Goal: Information Seeking & Learning: Check status

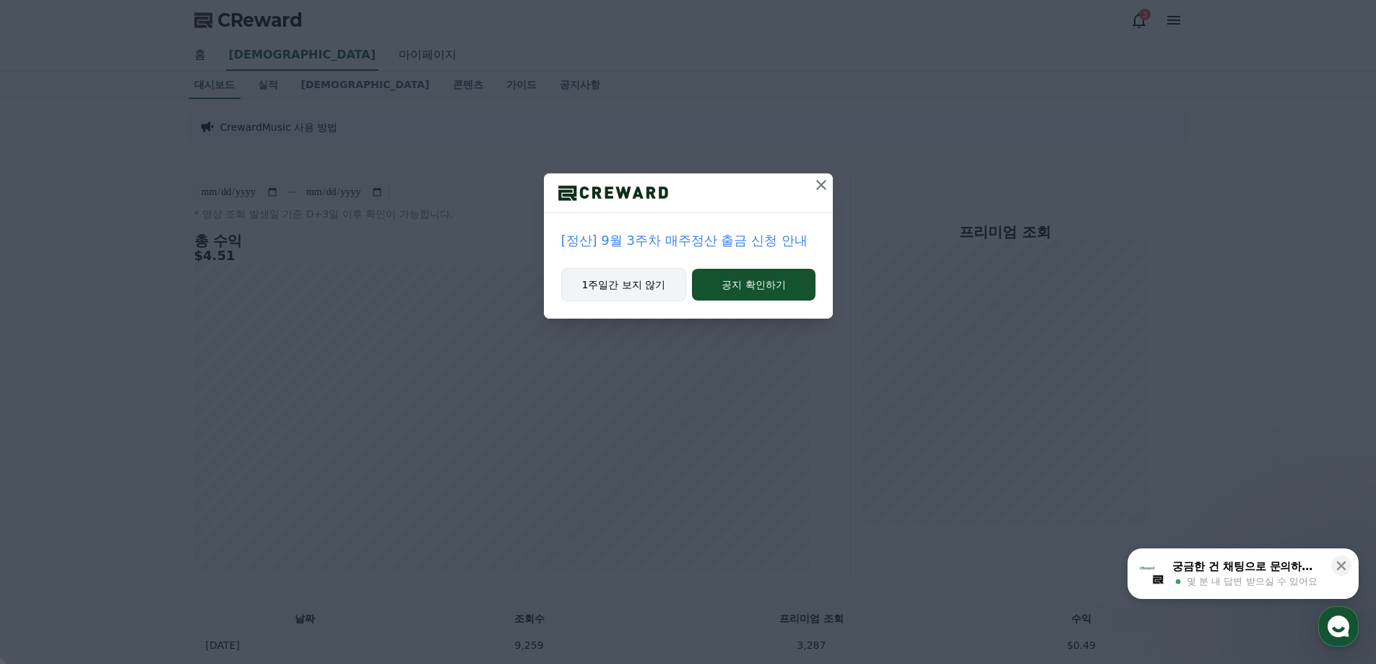
click at [637, 288] on button "1주일간 보지 않기" at bounding box center [624, 284] width 126 height 33
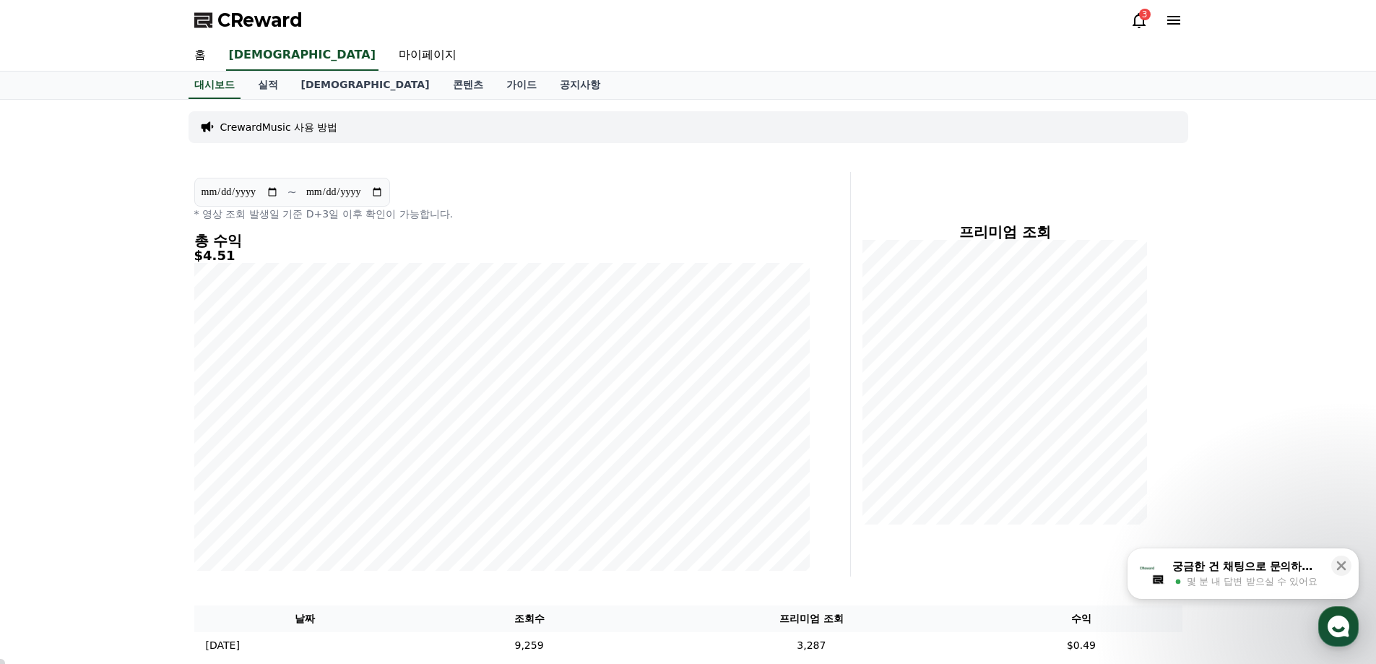
click at [1145, 25] on icon at bounding box center [1139, 20] width 17 height 17
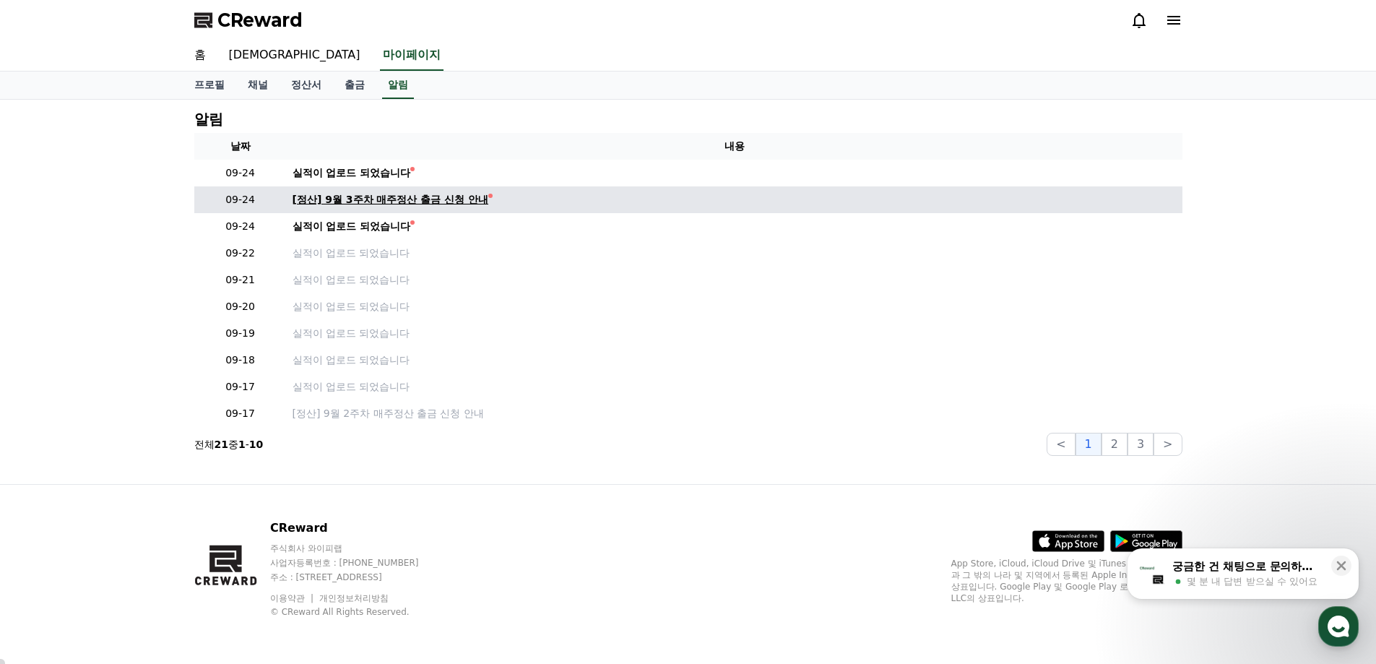
click at [337, 200] on div "[정산] 9월 3주차 매주정산 출금 신청 안내" at bounding box center [391, 199] width 197 height 15
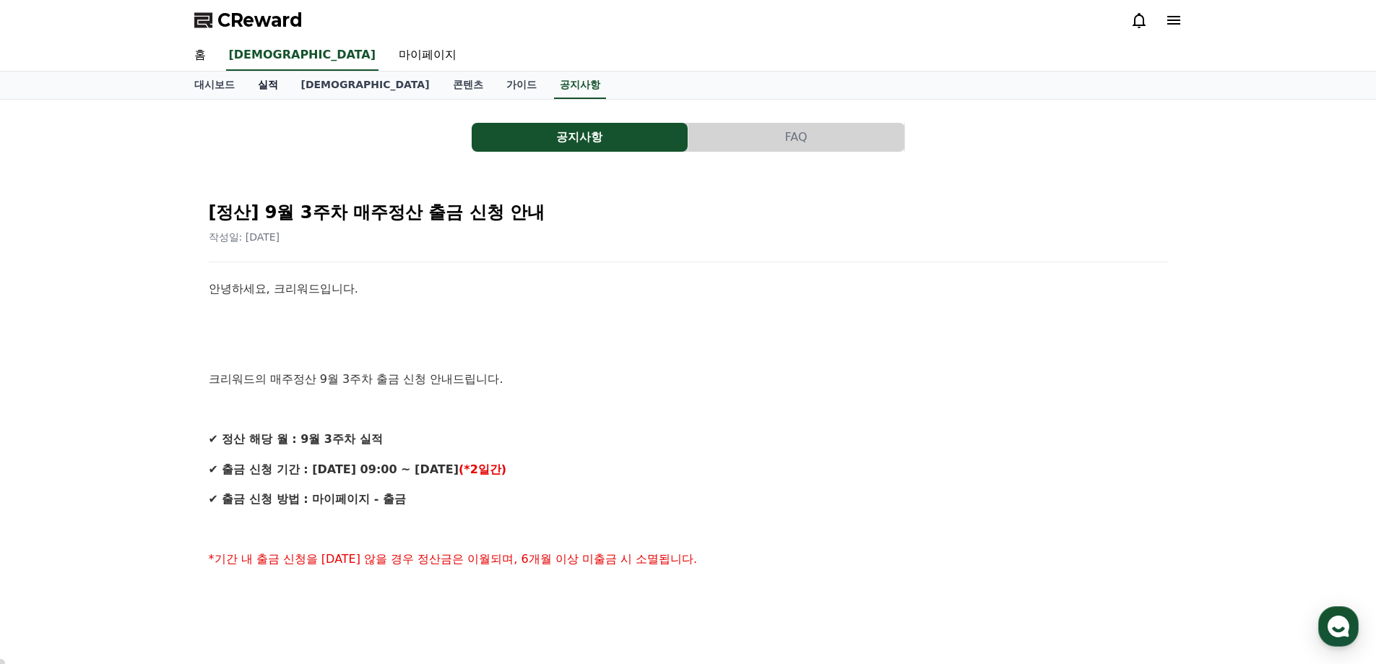
click at [269, 84] on link "실적" at bounding box center [267, 85] width 43 height 27
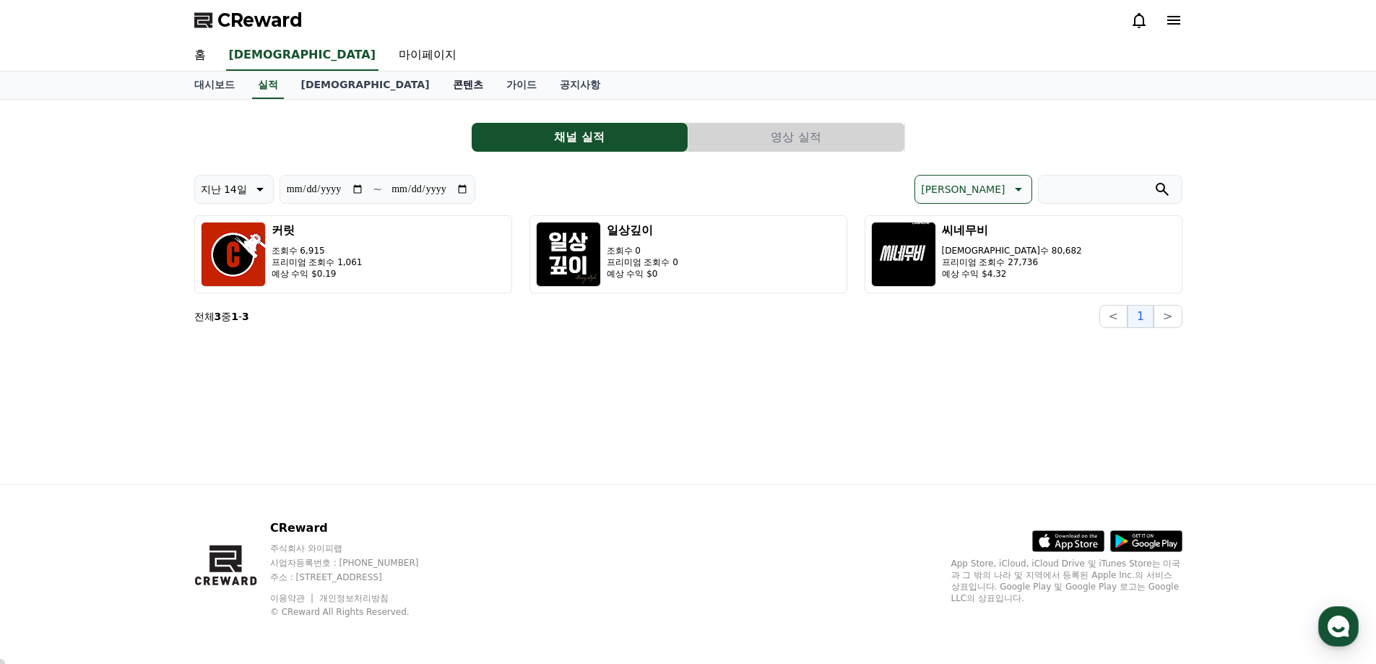
click at [441, 83] on link "콘텐츠" at bounding box center [467, 85] width 53 height 27
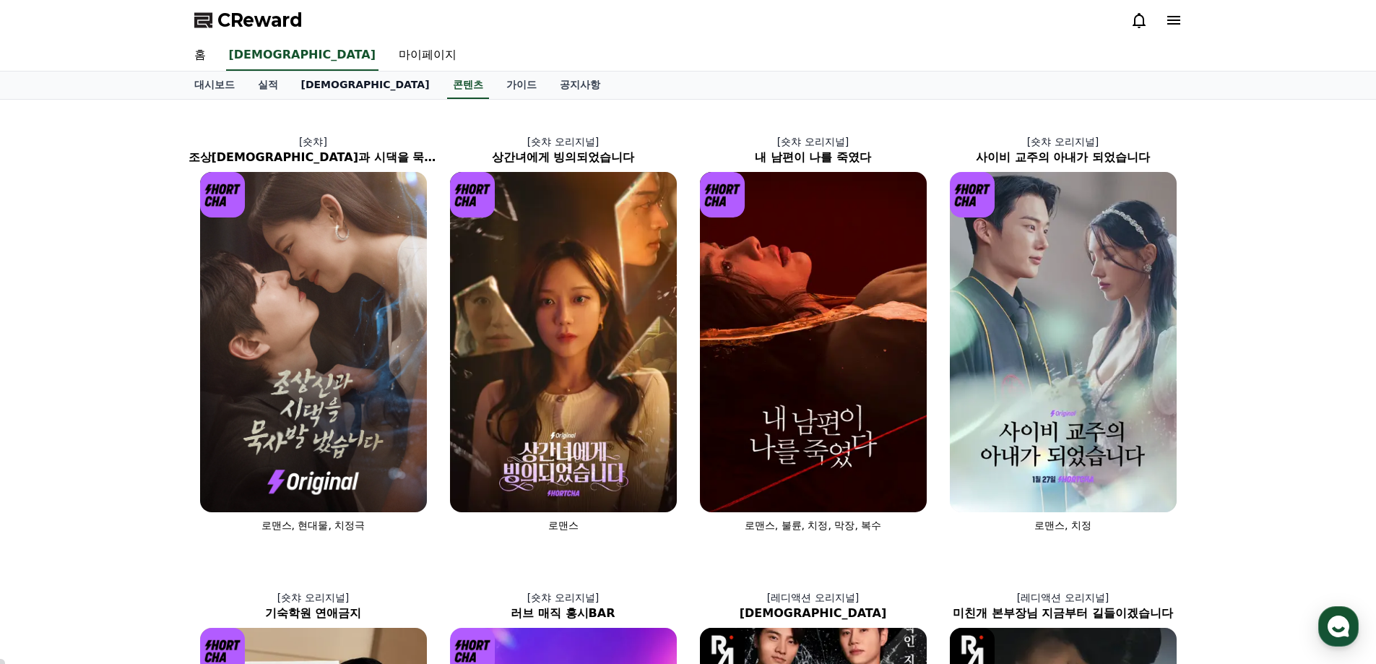
click at [298, 87] on link "[DEMOGRAPHIC_DATA]" at bounding box center [366, 85] width 152 height 27
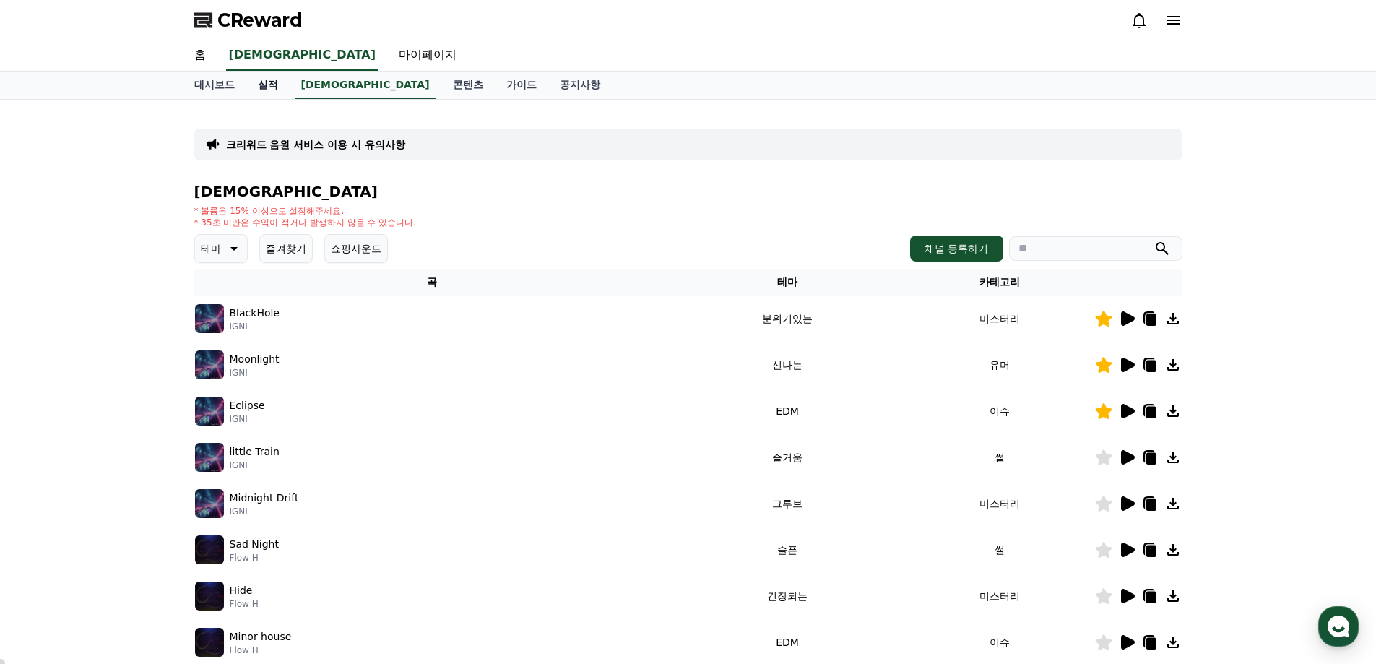
click at [260, 83] on link "실적" at bounding box center [267, 85] width 43 height 27
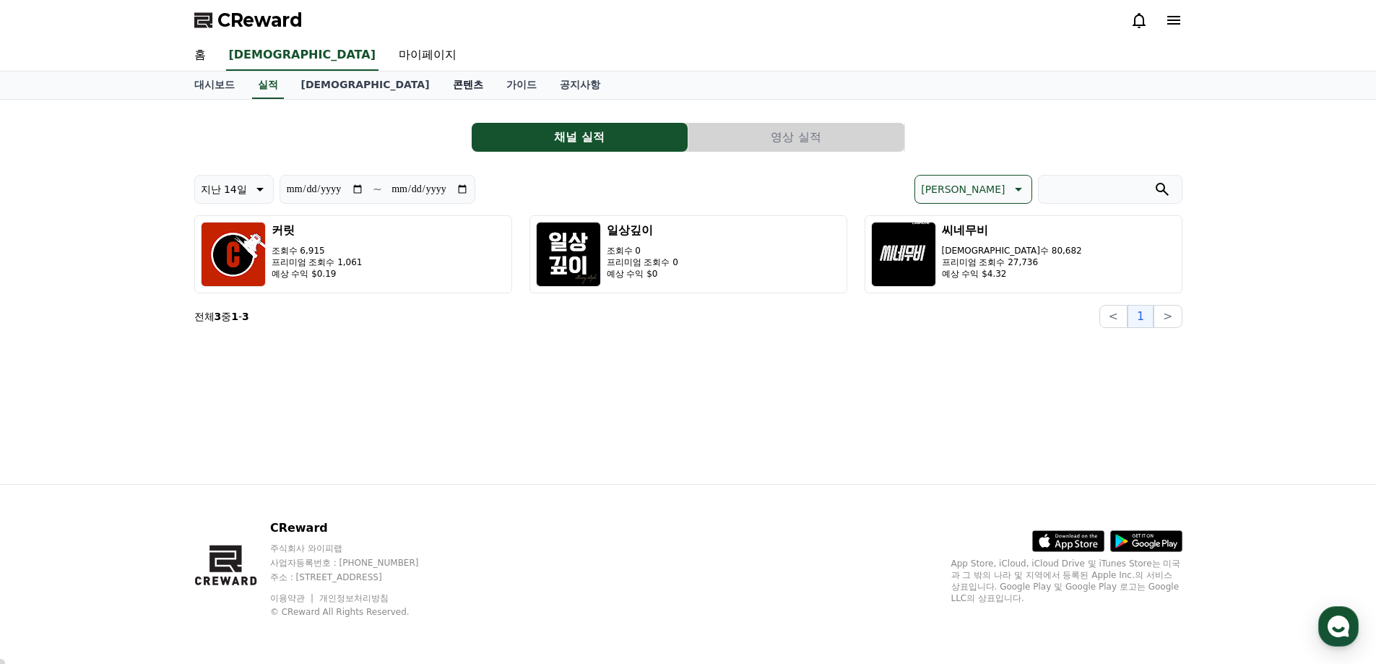
click at [441, 82] on link "콘텐츠" at bounding box center [467, 85] width 53 height 27
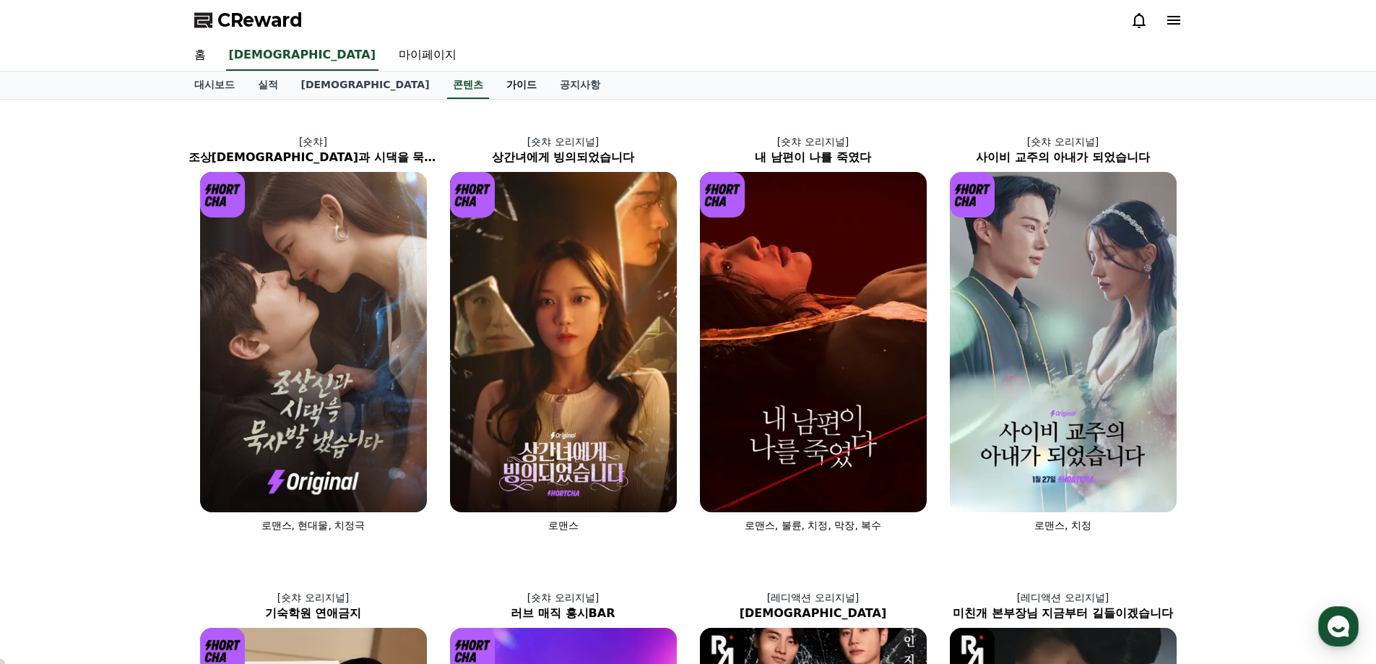
click at [495, 81] on link "가이드" at bounding box center [521, 85] width 53 height 27
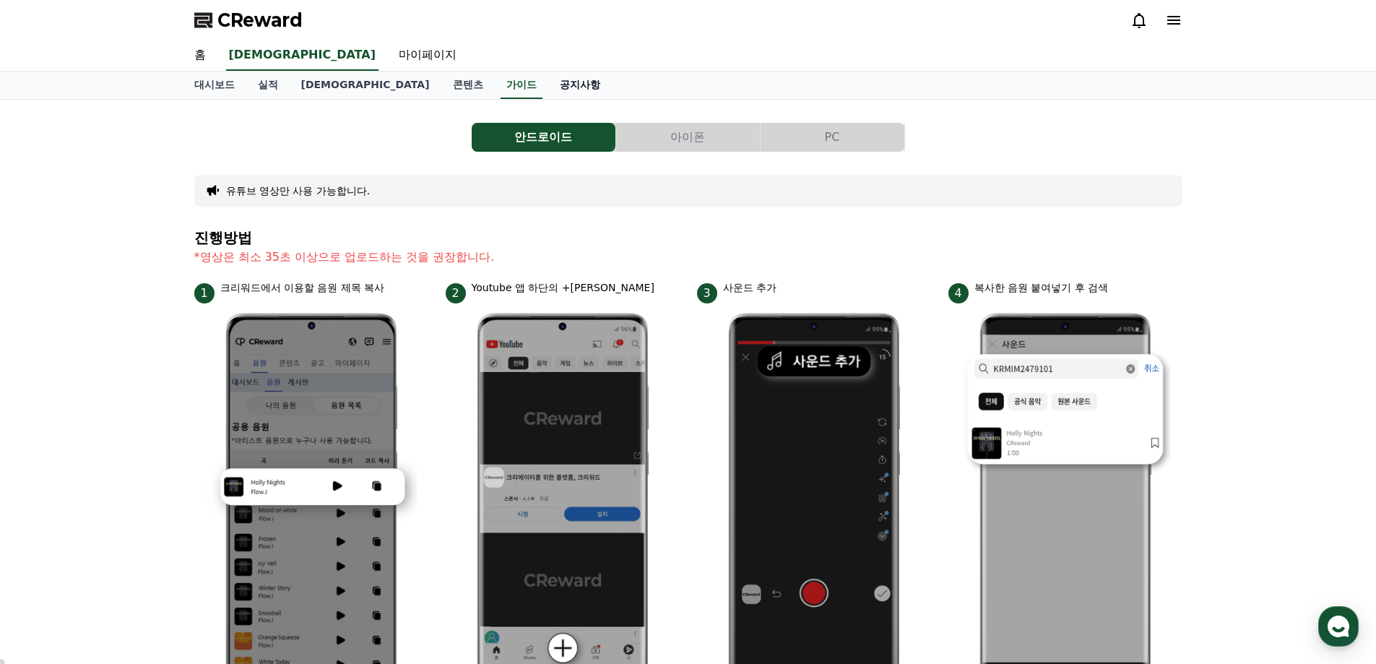
click at [548, 86] on link "공지사항" at bounding box center [580, 85] width 64 height 27
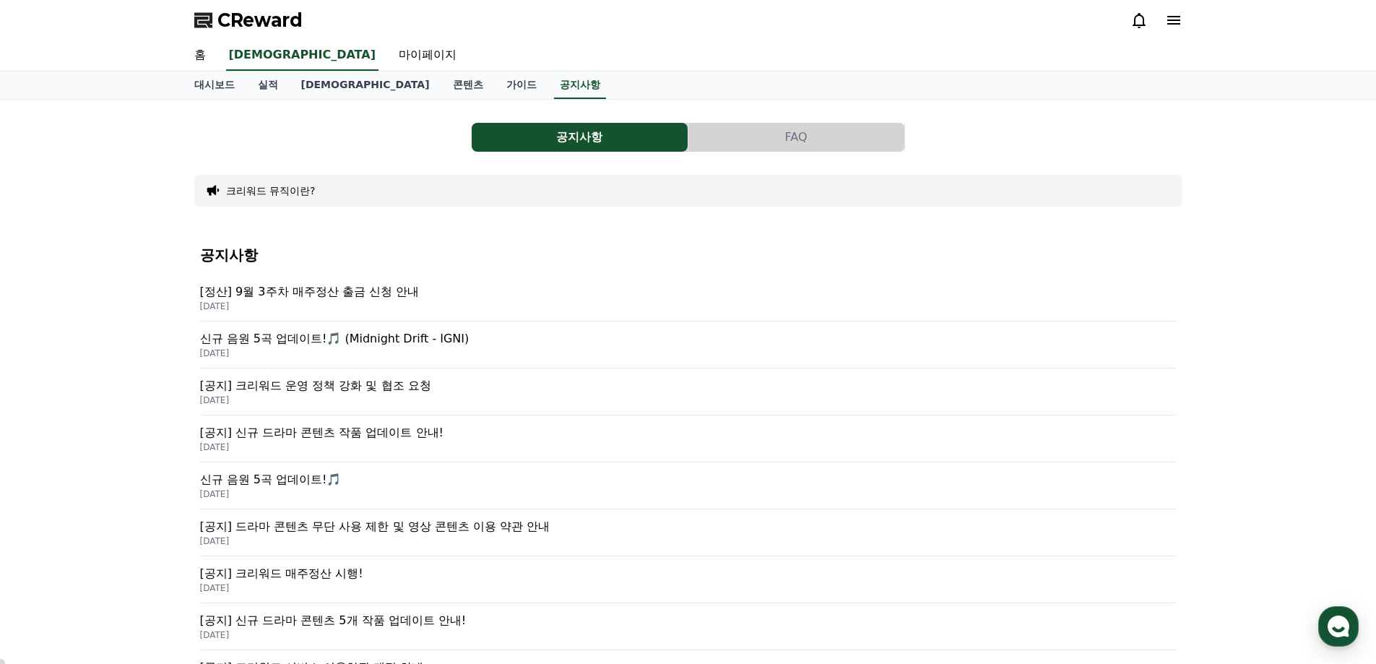
click at [334, 295] on p "[정산] 9월 3주차 매주정산 출금 신청 안내" at bounding box center [688, 291] width 977 height 17
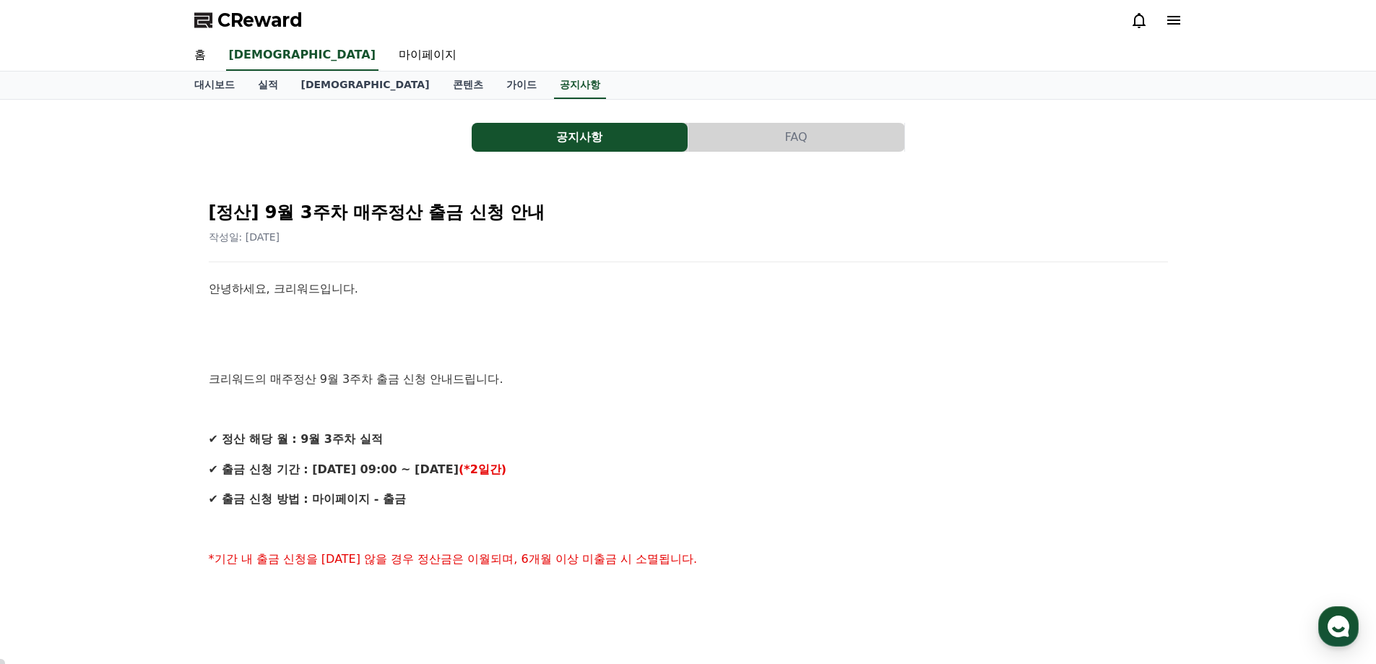
click at [247, 121] on div "공지사항 FAQ [정산] 9월 3주차 매주정산 출금 신청 안내 작성일: [DATE] 안녕하세요, 크리워드입니다. 크리워드의 매주정산 9월 3주…" at bounding box center [688, 639] width 988 height 1056
click at [266, 90] on link "실적" at bounding box center [267, 85] width 43 height 27
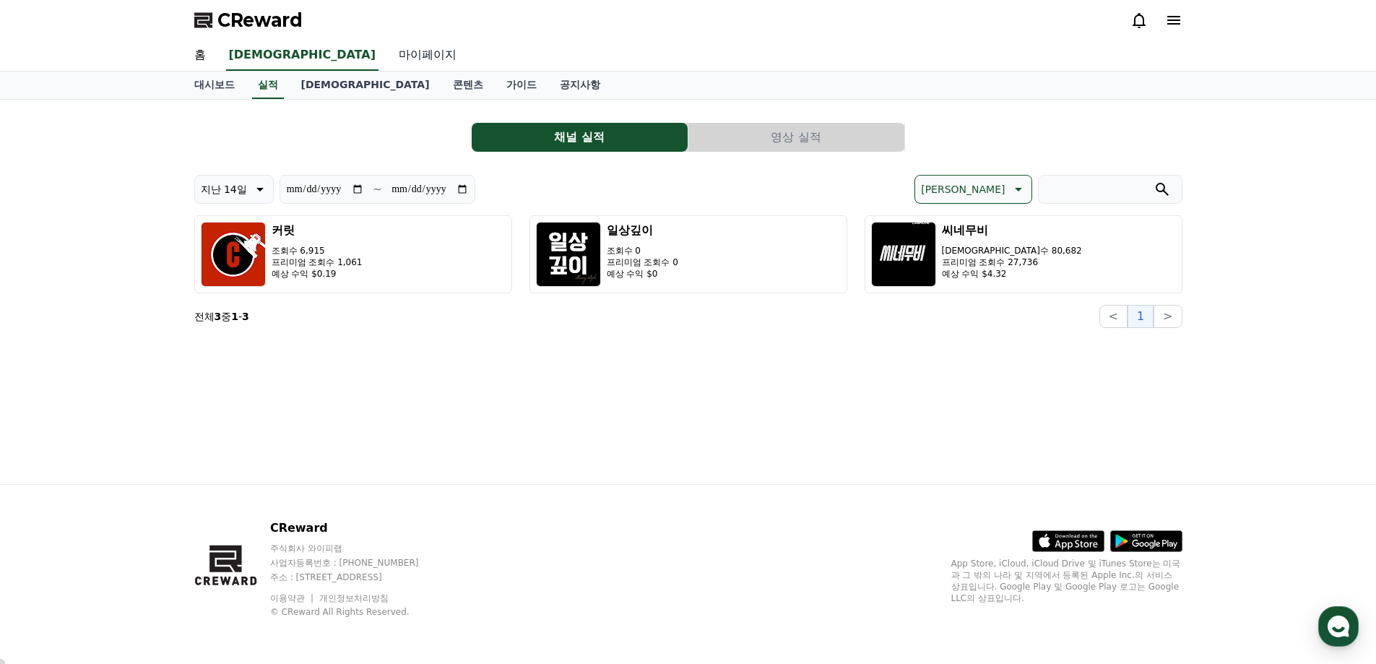
click at [387, 47] on link "마이페이지" at bounding box center [427, 55] width 81 height 30
select select "**********"
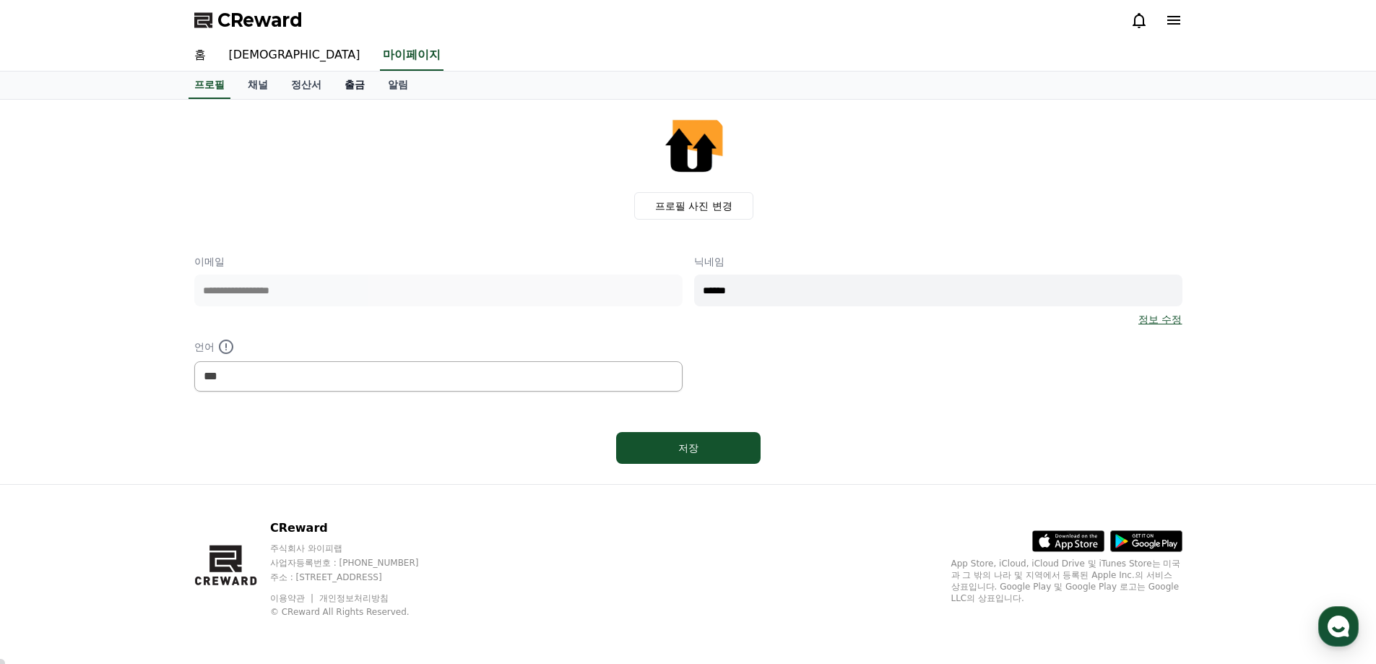
click at [358, 84] on link "출금" at bounding box center [354, 85] width 43 height 27
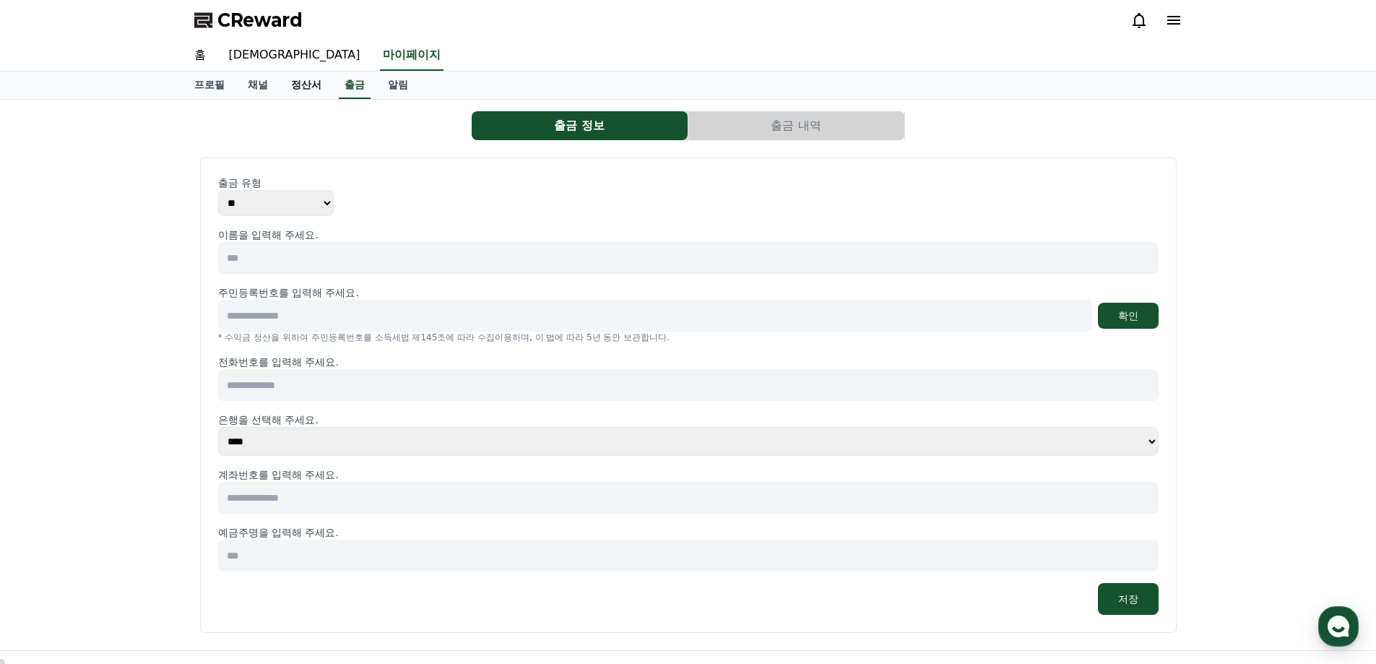
click at [309, 87] on link "정산서" at bounding box center [306, 85] width 53 height 27
click at [101, 26] on div "CReward" at bounding box center [688, 20] width 1376 height 40
select select "**********"
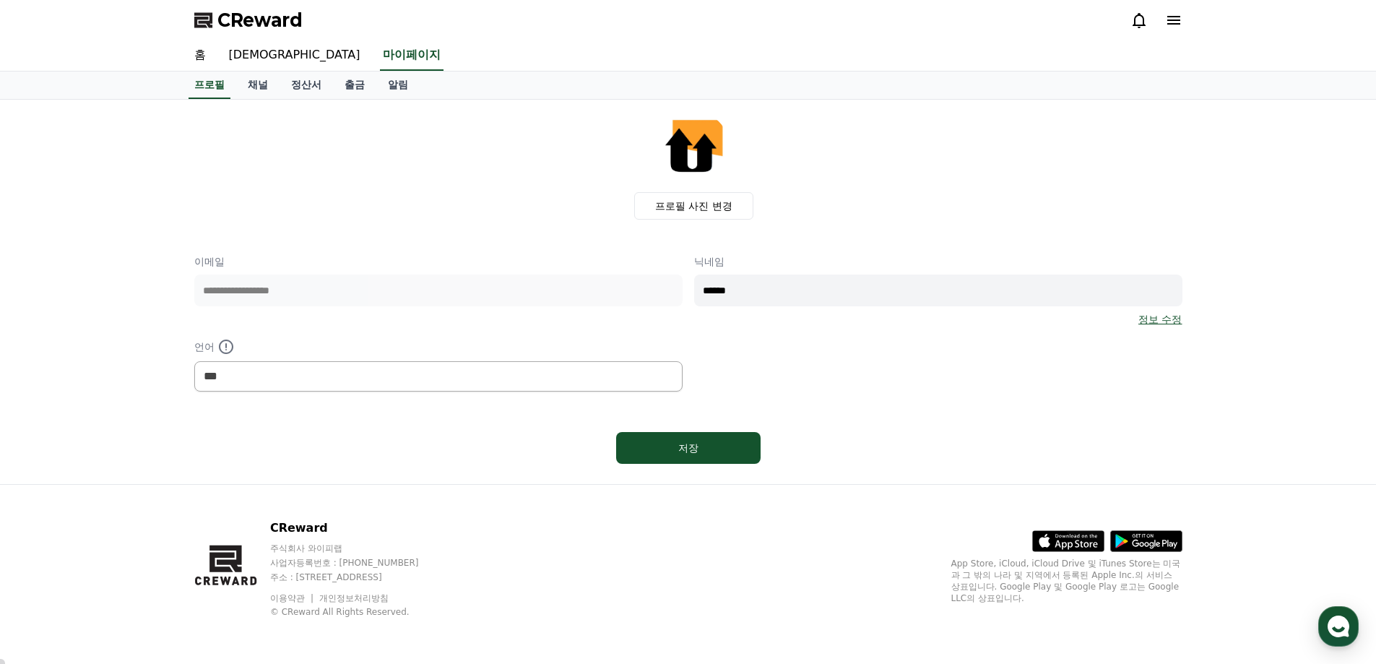
click at [77, 202] on div "**********" at bounding box center [688, 292] width 1376 height 384
click at [116, 184] on div "**********" at bounding box center [688, 292] width 1376 height 384
click at [415, 172] on div "프로필 사진 변경" at bounding box center [694, 165] width 977 height 108
click at [543, 6] on div "CReward" at bounding box center [689, 20] width 1012 height 40
click at [545, 11] on div "CReward" at bounding box center [689, 20] width 1012 height 40
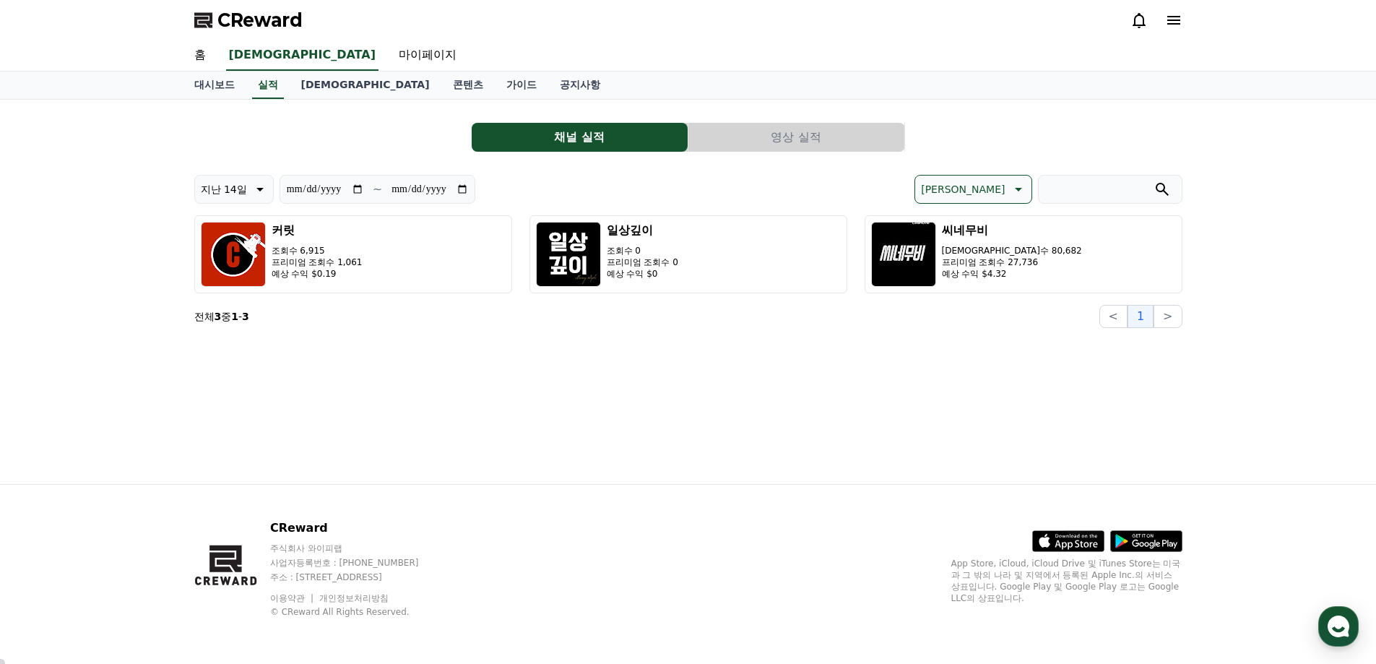
click at [820, 131] on button "영상 실적" at bounding box center [797, 137] width 216 height 29
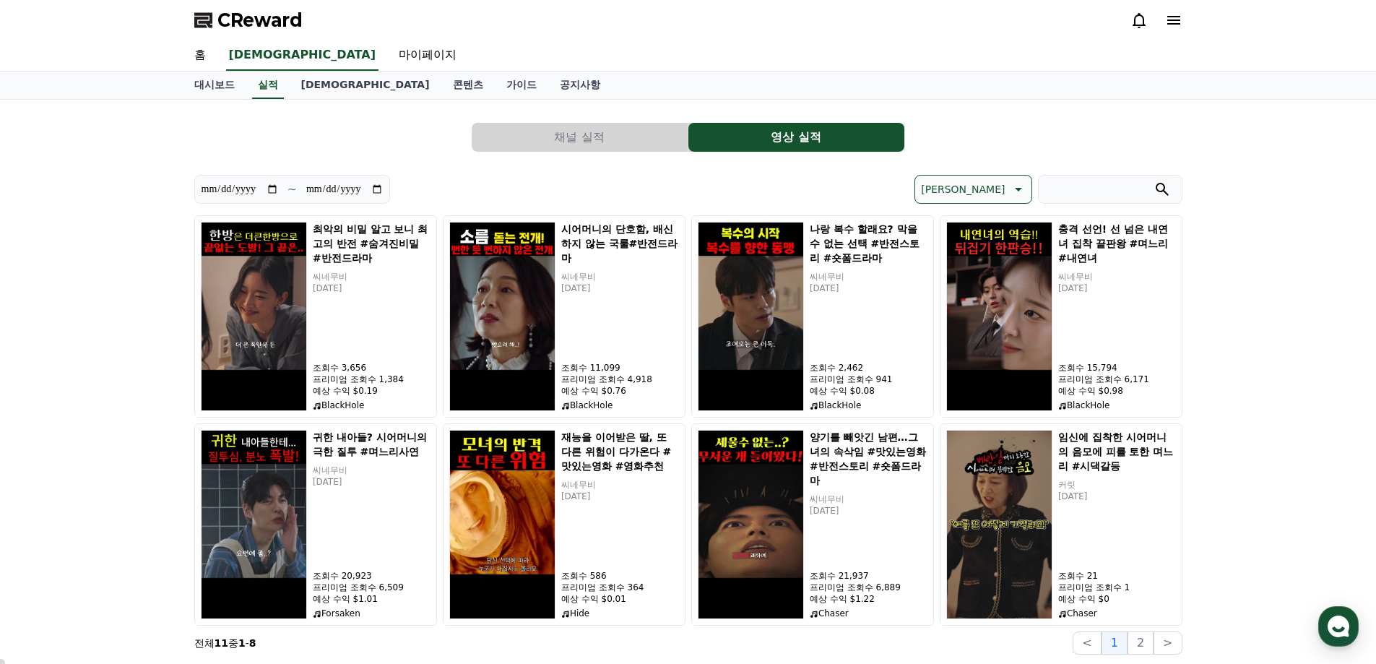
click at [996, 129] on div "채널 실적 영상 실적" at bounding box center [688, 137] width 988 height 29
click at [1295, 184] on div "**********" at bounding box center [688, 383] width 1376 height 566
click at [579, 34] on div "CReward" at bounding box center [689, 20] width 1012 height 40
